Goal: Transaction & Acquisition: Obtain resource

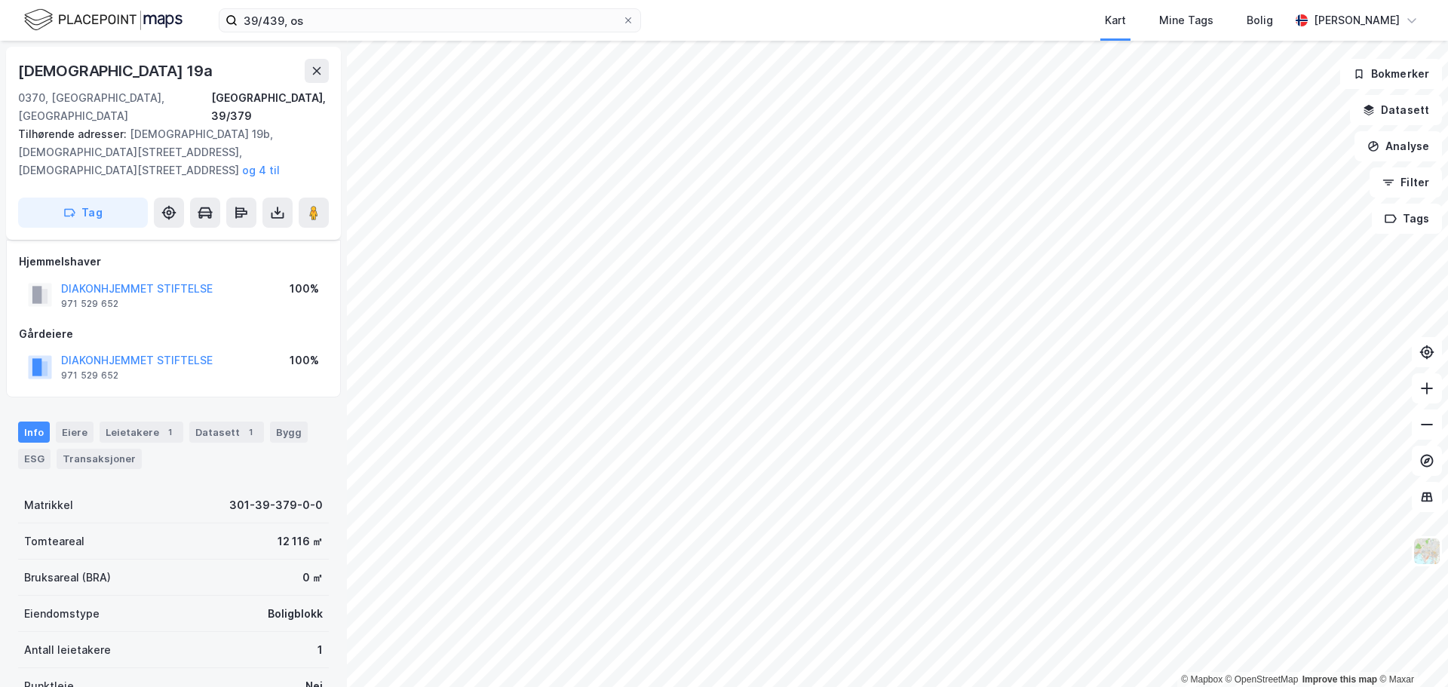
scroll to position [132, 0]
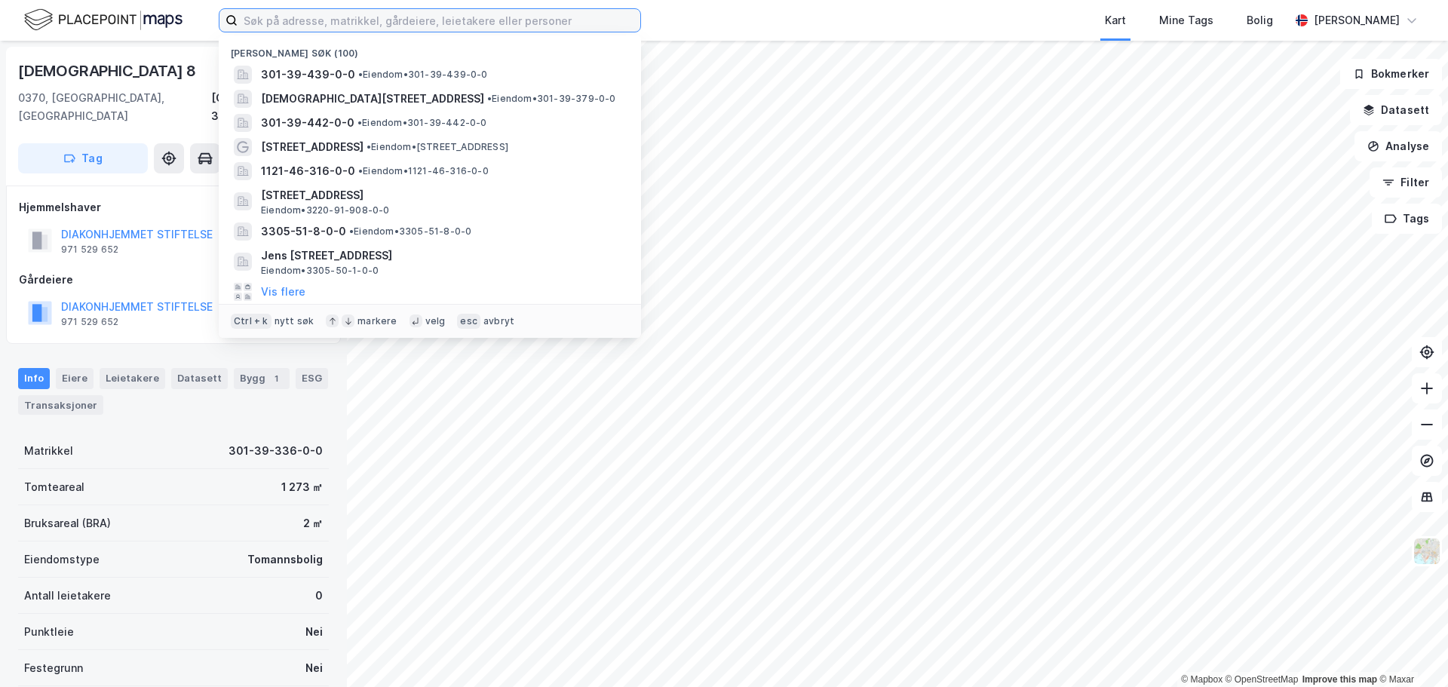
click at [276, 23] on input at bounding box center [439, 20] width 403 height 23
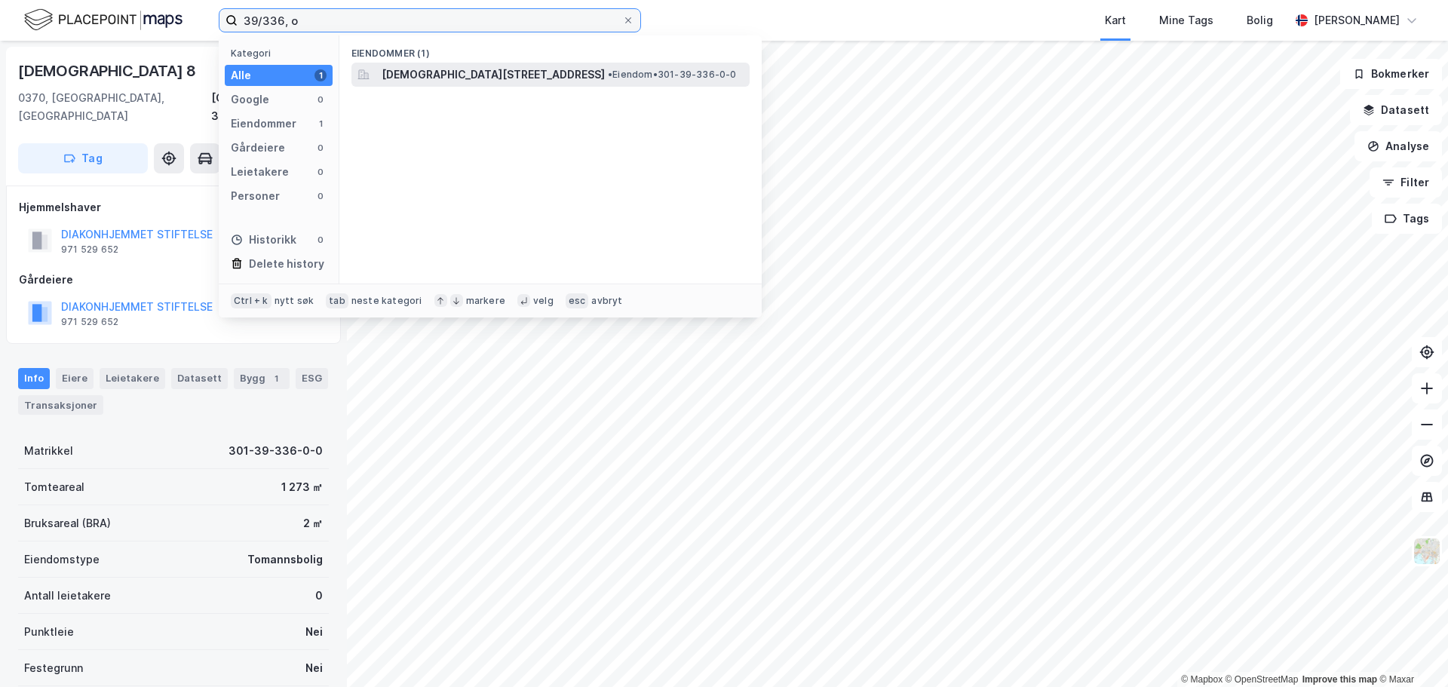
type input "39/336, o"
click at [513, 78] on span "[DEMOGRAPHIC_DATA][STREET_ADDRESS]" at bounding box center [493, 75] width 223 height 18
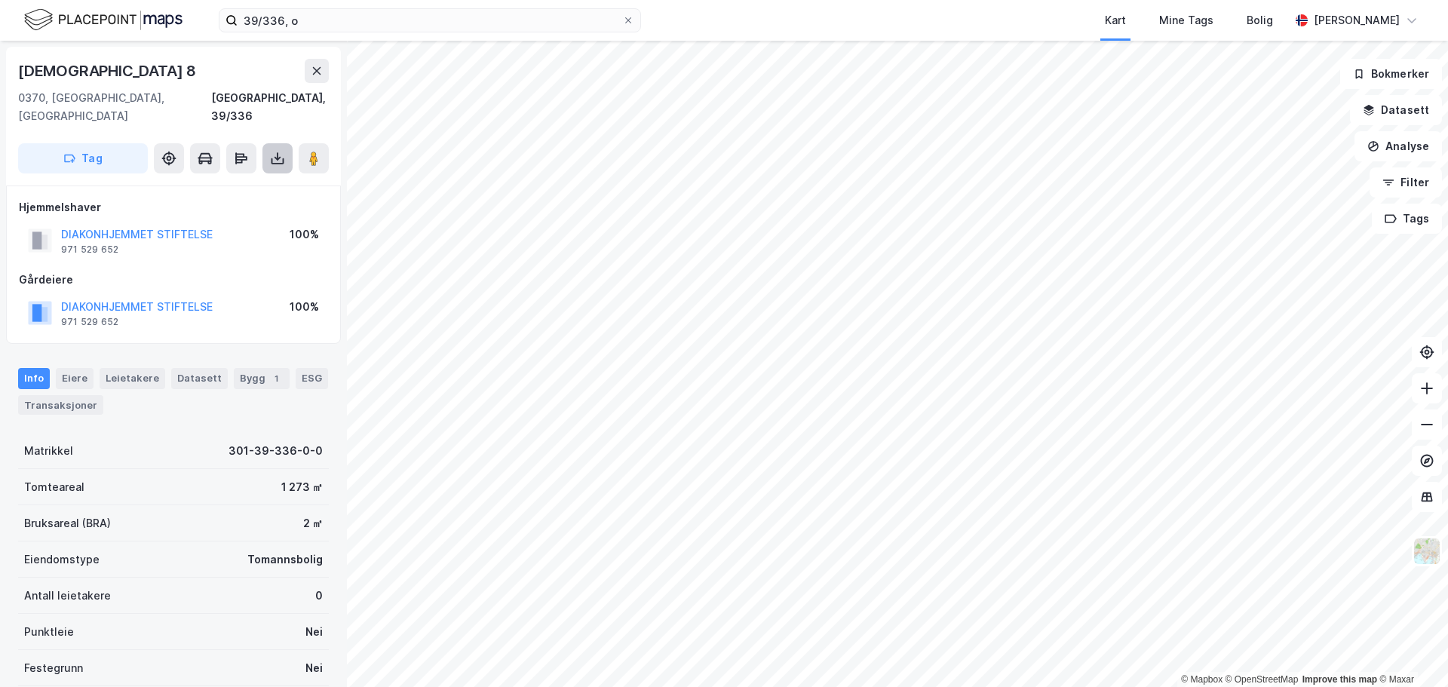
click at [278, 157] on icon at bounding box center [277, 159] width 6 height 4
click at [243, 182] on div "Last ned grunnbok" at bounding box center [202, 188] width 87 height 12
